Goal: Transaction & Acquisition: Obtain resource

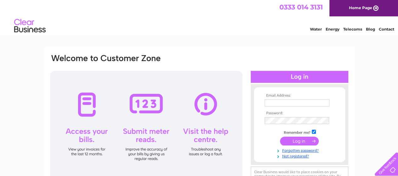
type input "thehopshackleeds@gmail.com"
click at [295, 142] on input "submit" at bounding box center [299, 141] width 39 height 9
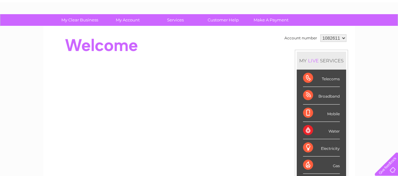
scroll to position [32, 0]
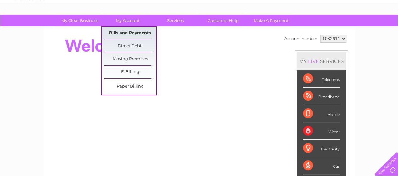
click at [130, 31] on link "Bills and Payments" at bounding box center [130, 33] width 52 height 13
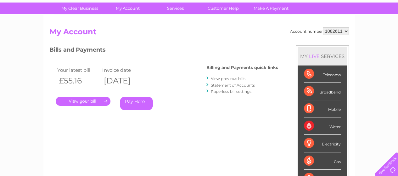
scroll to position [53, 0]
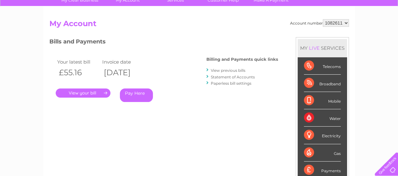
click at [218, 70] on link "View previous bills" at bounding box center [228, 70] width 35 height 5
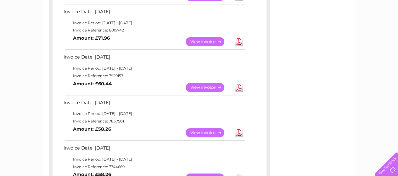
scroll to position [161, 0]
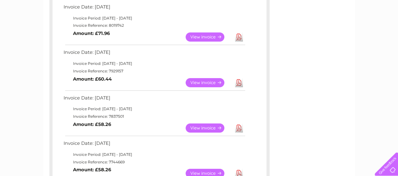
click at [238, 129] on link "Download" at bounding box center [239, 127] width 8 height 9
click at [238, 83] on link "Download" at bounding box center [239, 82] width 8 height 9
click at [238, 36] on link "Download" at bounding box center [239, 36] width 8 height 9
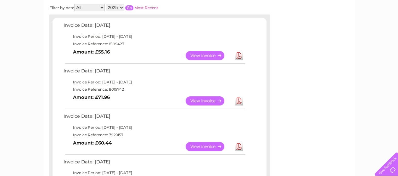
scroll to position [96, 0]
